Goal: Find specific page/section: Find specific page/section

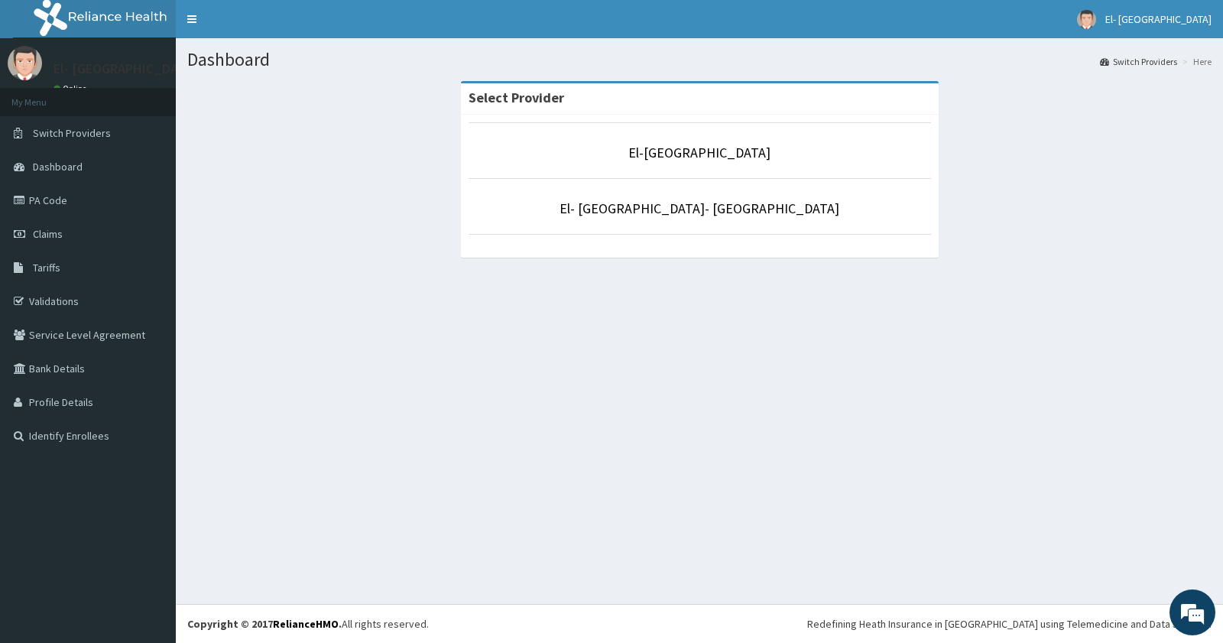
click at [919, 426] on div "Dashboard Switch Providers Here Select Provider [GEOGRAPHIC_DATA] [GEOGRAPHIC_D…" at bounding box center [699, 320] width 1047 height 565
click at [951, 416] on div "Dashboard Switch Providers Here Select Provider [GEOGRAPHIC_DATA] [GEOGRAPHIC_D…" at bounding box center [699, 320] width 1047 height 565
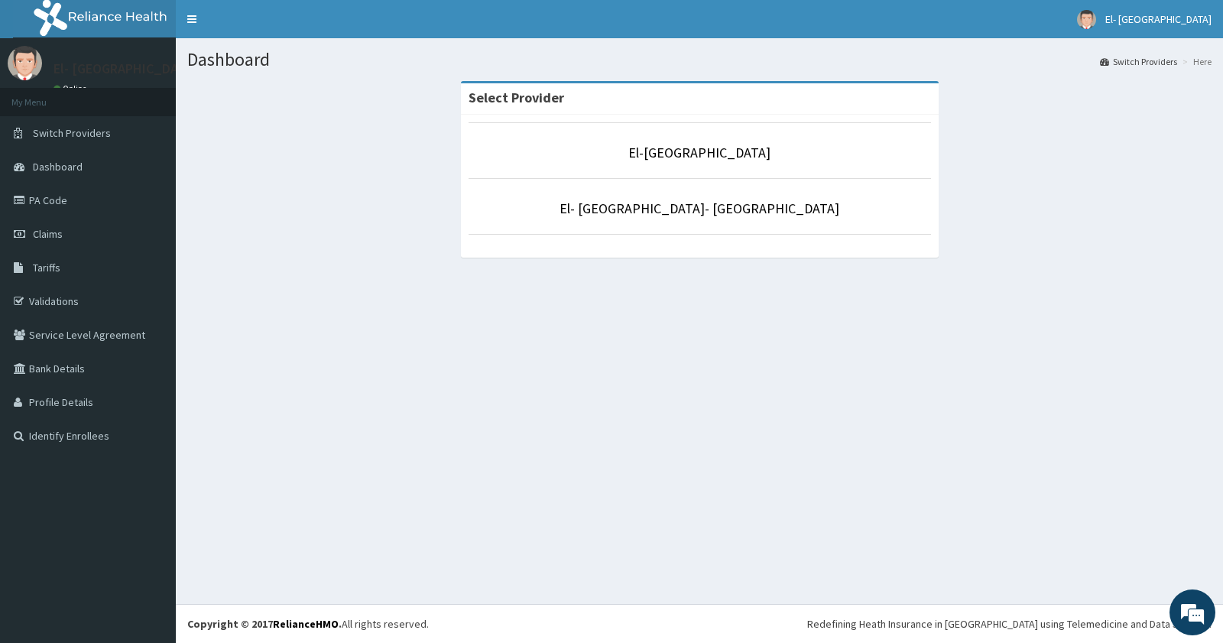
click at [951, 416] on div "Dashboard Switch Providers Here Select Provider [GEOGRAPHIC_DATA] [GEOGRAPHIC_D…" at bounding box center [699, 320] width 1047 height 565
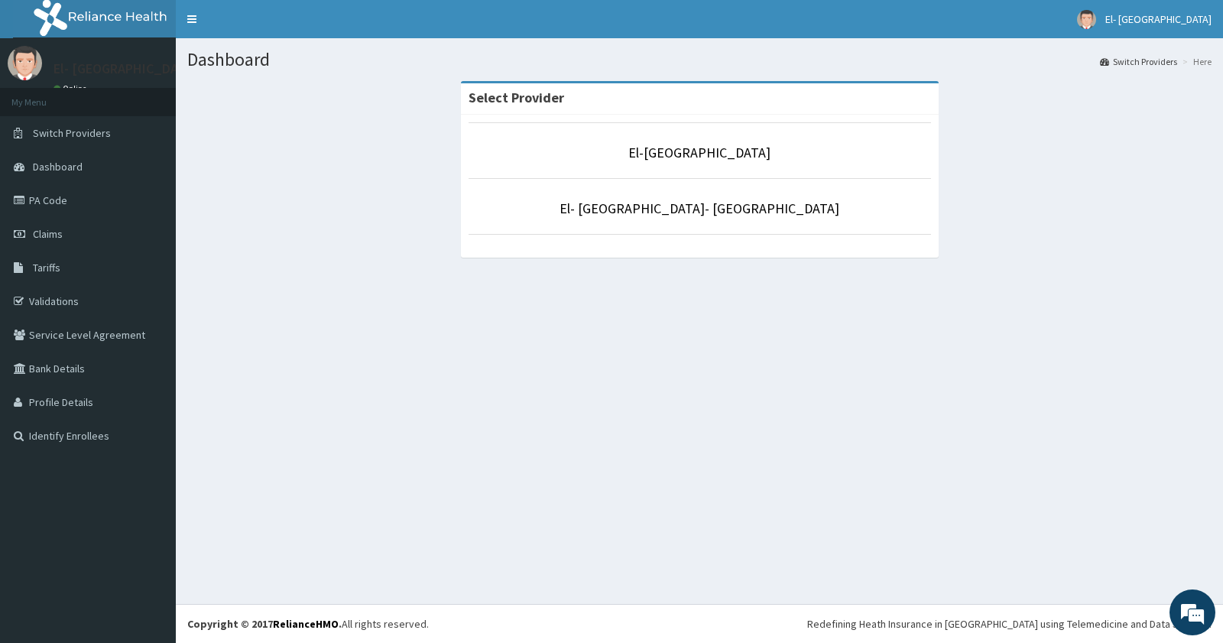
click at [951, 416] on div "Dashboard Switch Providers Here Select Provider [GEOGRAPHIC_DATA] [GEOGRAPHIC_D…" at bounding box center [699, 320] width 1047 height 565
click at [71, 298] on link "Validations" at bounding box center [88, 301] width 176 height 34
